Goal: Information Seeking & Learning: Learn about a topic

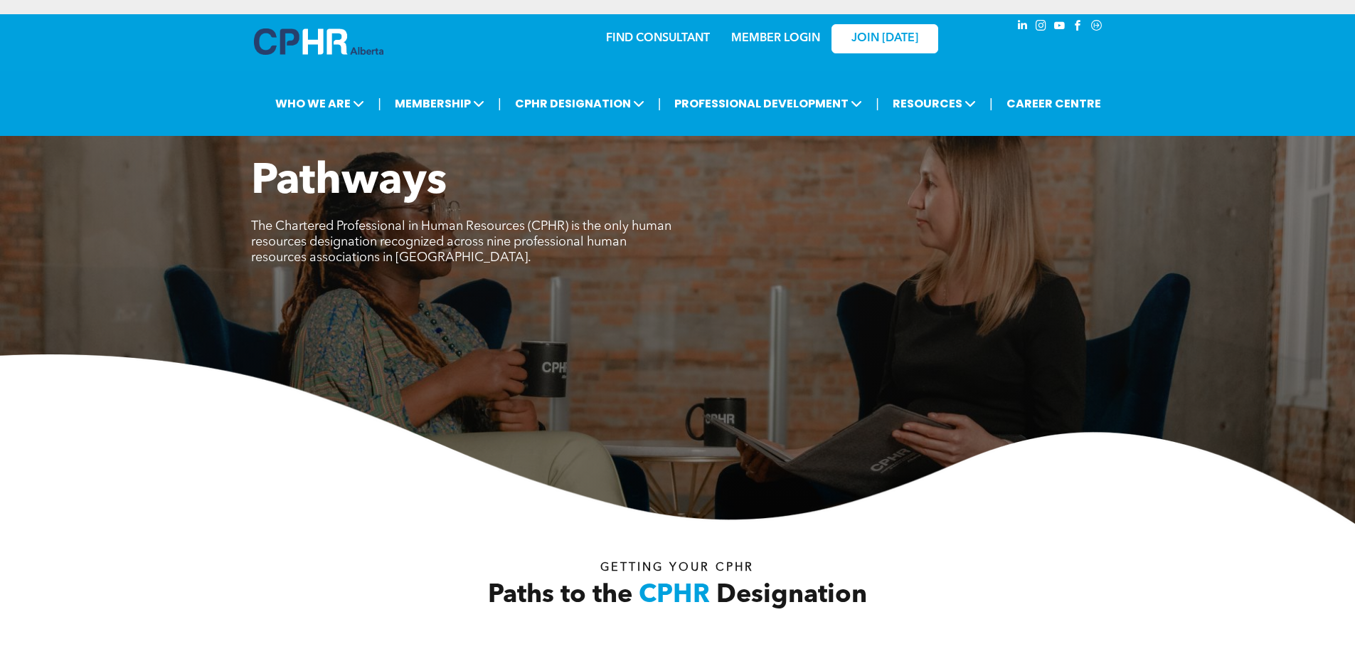
drag, startPoint x: 189, startPoint y: 339, endPoint x: 219, endPoint y: 207, distance: 135.1
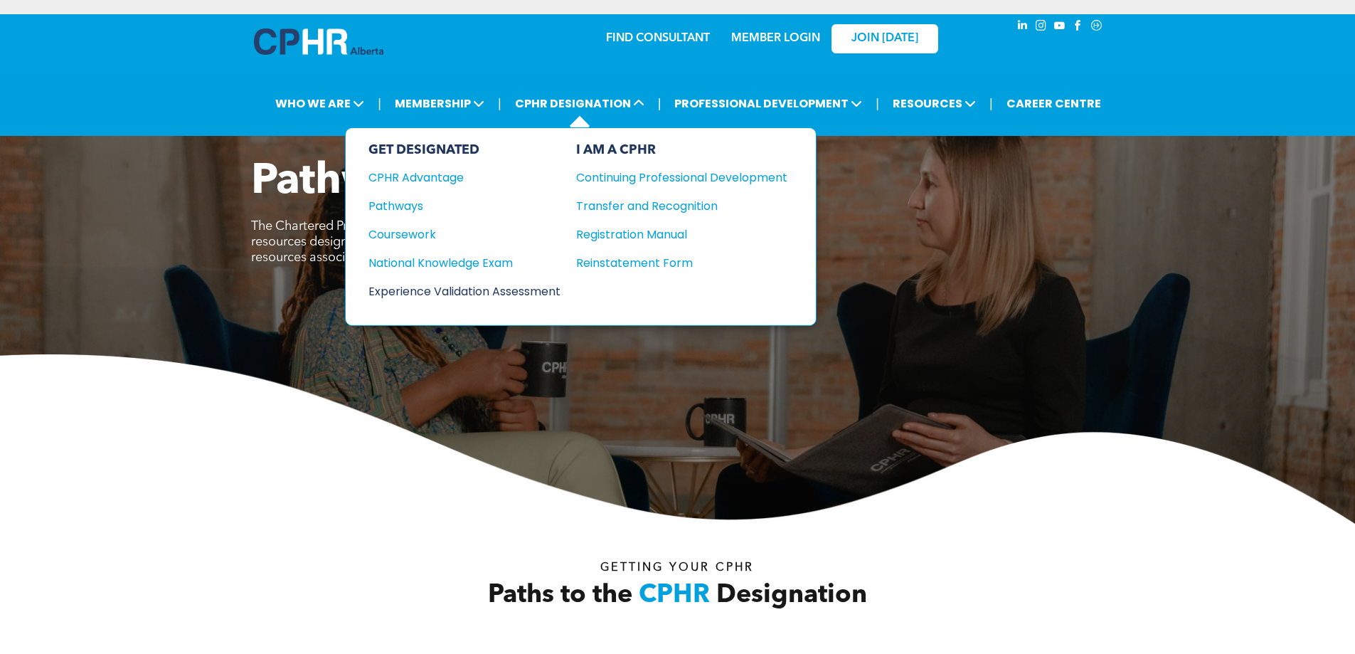
click at [408, 291] on div "Experience Validation Assessment" at bounding box center [455, 291] width 173 height 18
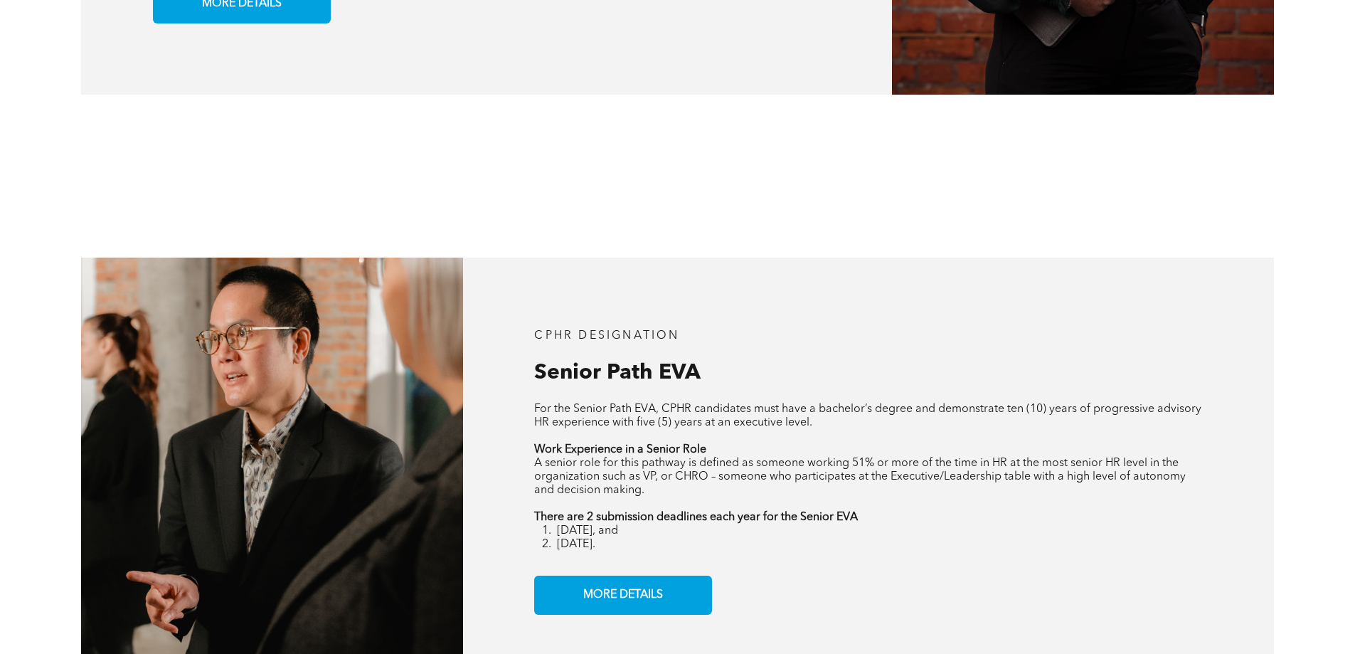
scroll to position [1708, 0]
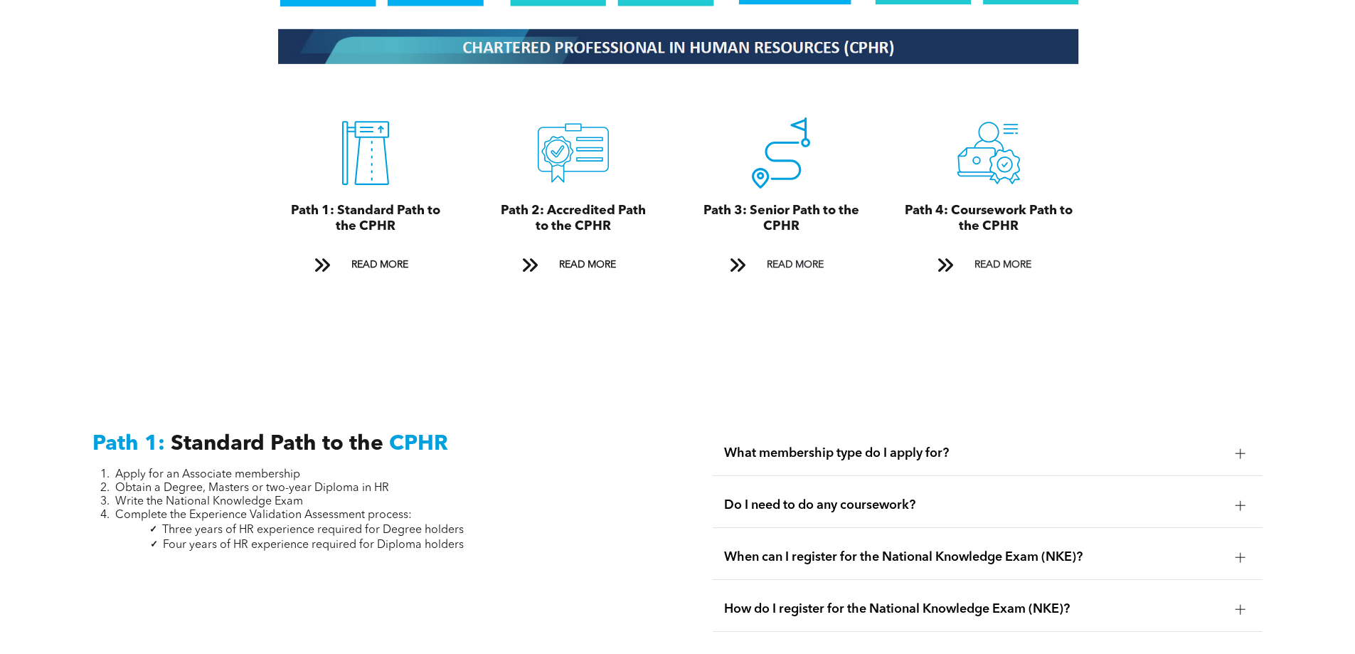
scroll to position [1708, 0]
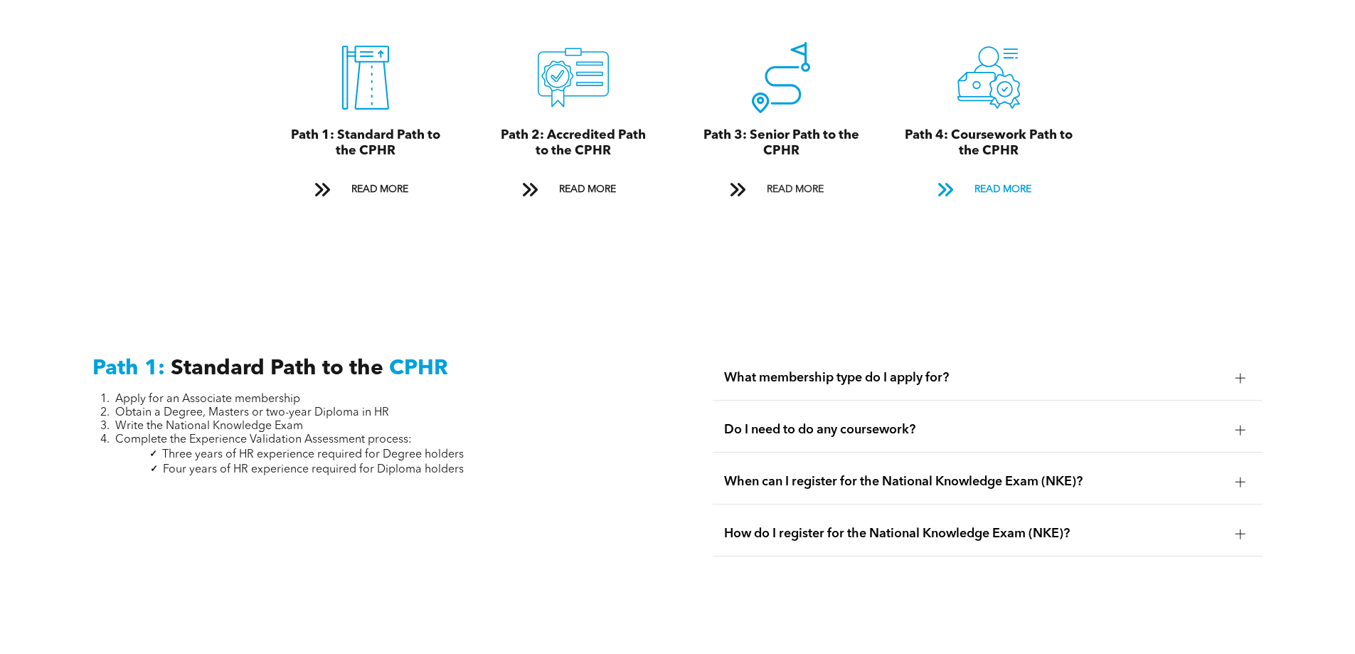
click at [998, 177] on span "READ MORE" at bounding box center [1003, 189] width 67 height 26
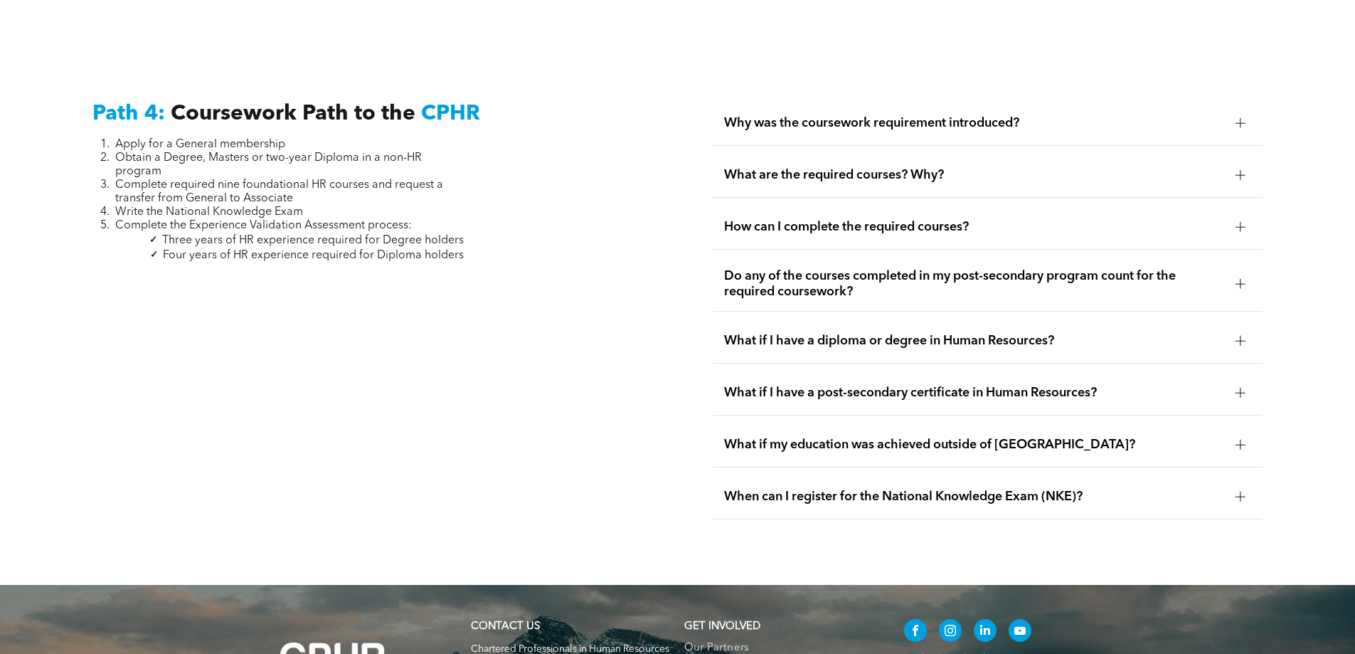
scroll to position [4227, 0]
